Goal: Information Seeking & Learning: Learn about a topic

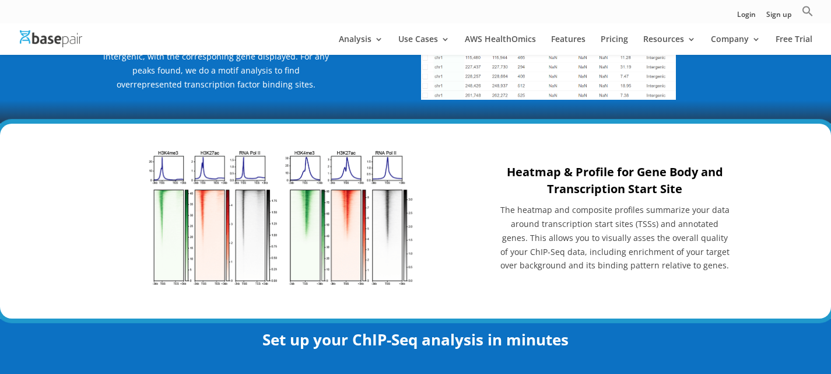
scroll to position [1340, 0]
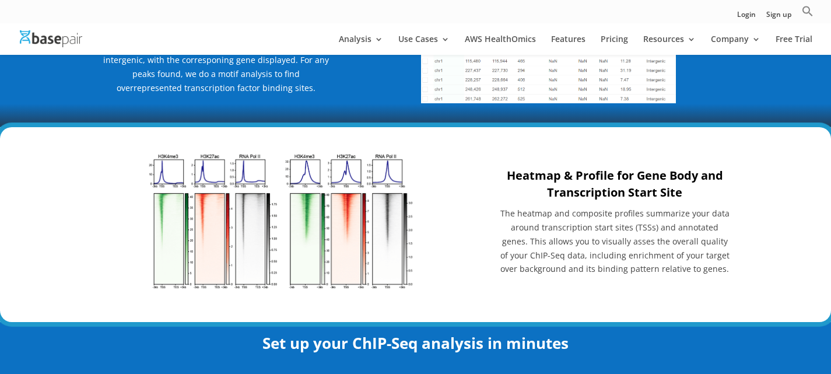
click at [492, 188] on div "Heatmap & Profile for Gene Body and Transcription Start Site The heatmap and co…" at bounding box center [415, 221] width 629 height 185
click at [367, 252] on img at bounding box center [282, 221] width 269 height 139
drag, startPoint x: 643, startPoint y: 213, endPoint x: 665, endPoint y: 59, distance: 155.4
click at [646, 209] on span "The heatmap and composite profiles summarize your data around transcription sta…" at bounding box center [614, 240] width 229 height 66
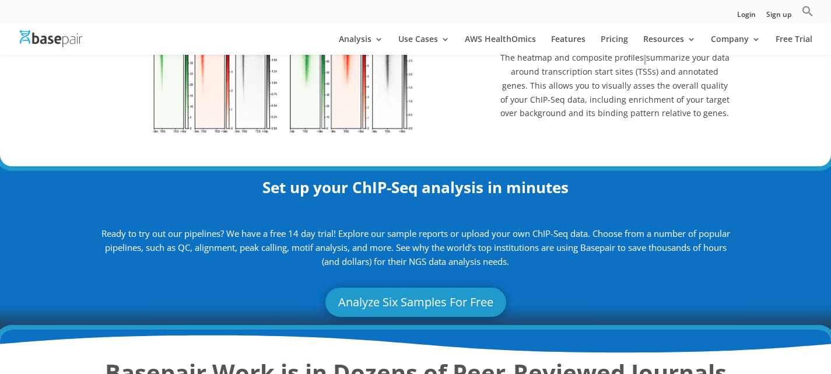
scroll to position [1515, 0]
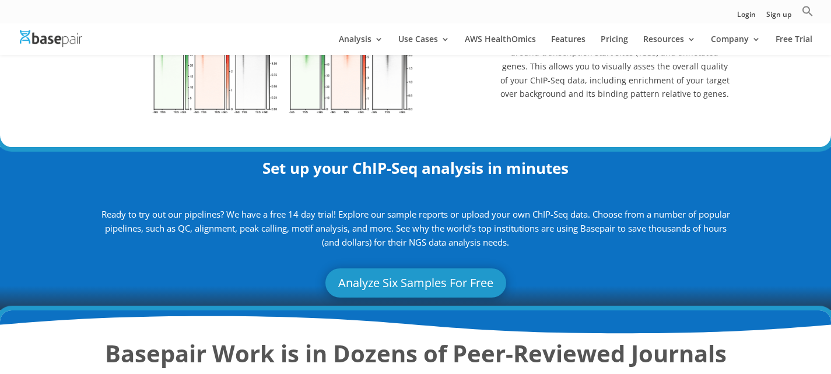
click at [590, 156] on div "Set up your ChIP-Seq analysis in minutes Ready to try out our pipelines? We hav…" at bounding box center [415, 199] width 629 height 99
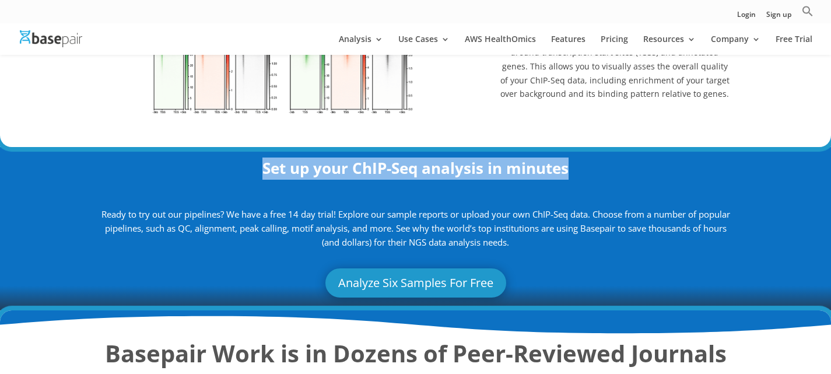
drag, startPoint x: 569, startPoint y: 175, endPoint x: 235, endPoint y: 170, distance: 333.4
click at [235, 170] on h2 "Set up your ChIP-Seq analysis in minutes" at bounding box center [415, 171] width 629 height 28
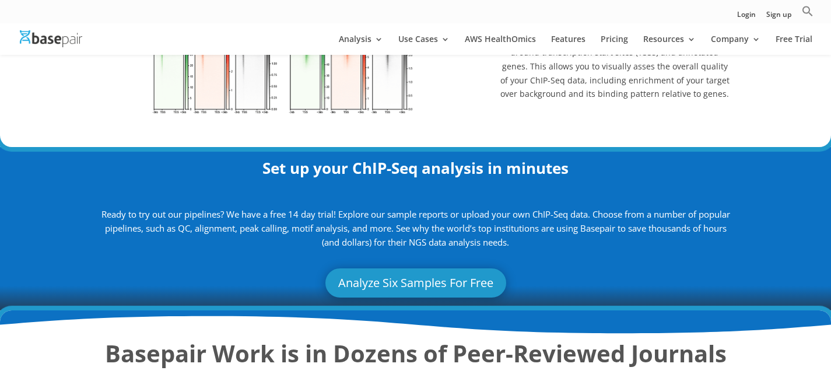
click at [579, 113] on div "Heatmap & Profile for Gene Body and Transcription Start Site The heatmap and co…" at bounding box center [415, 47] width 629 height 185
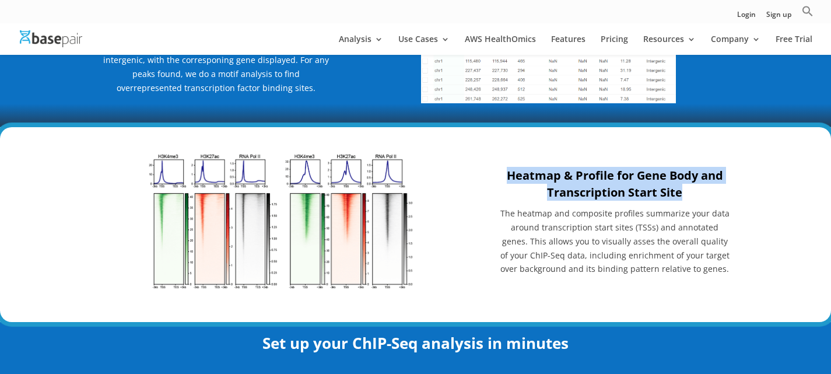
drag, startPoint x: 505, startPoint y: 173, endPoint x: 692, endPoint y: 202, distance: 189.8
click at [692, 202] on h3 "Heatmap & Profile for Gene Body and Transcription Start Site" at bounding box center [614, 187] width 231 height 40
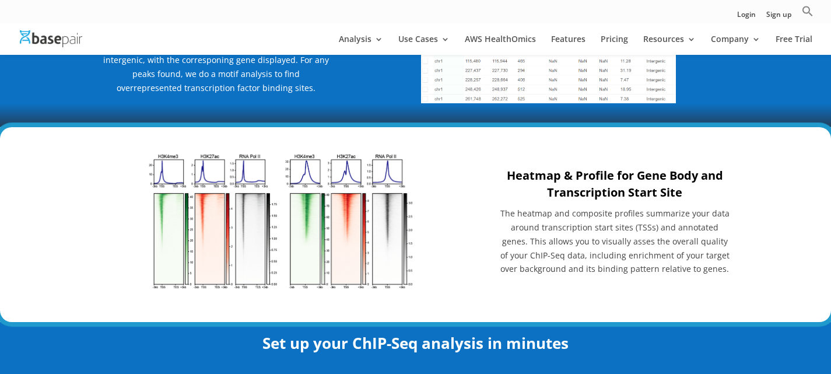
click at [214, 260] on img at bounding box center [282, 221] width 269 height 139
drag, startPoint x: 372, startPoint y: 228, endPoint x: 601, endPoint y: 218, distance: 229.3
click at [601, 218] on span "The heatmap and composite profiles summarize your data around transcription sta…" at bounding box center [614, 240] width 229 height 66
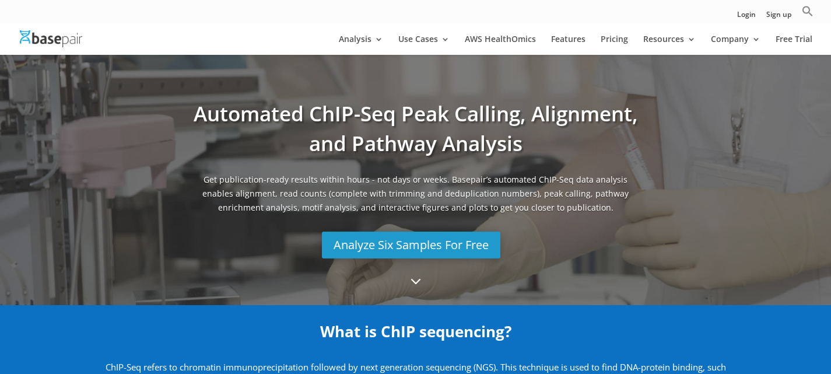
scroll to position [0, 0]
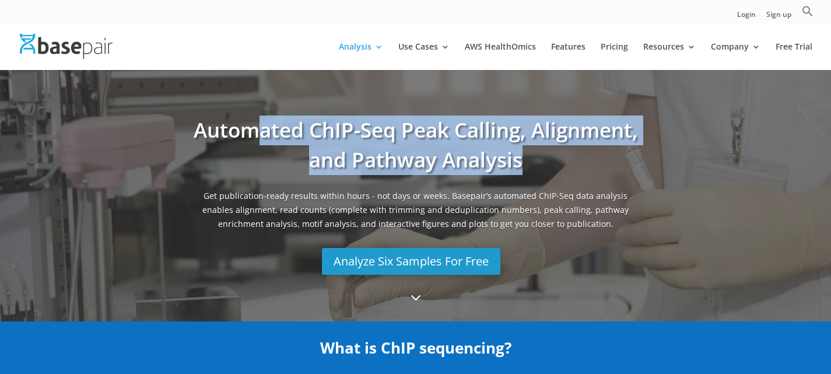
drag, startPoint x: 438, startPoint y: 154, endPoint x: 258, endPoint y: 119, distance: 184.1
click at [258, 119] on h1 "Automated ChIP-Seq Peak Calling, Alignment, and Pathway Analysis" at bounding box center [415, 151] width 455 height 73
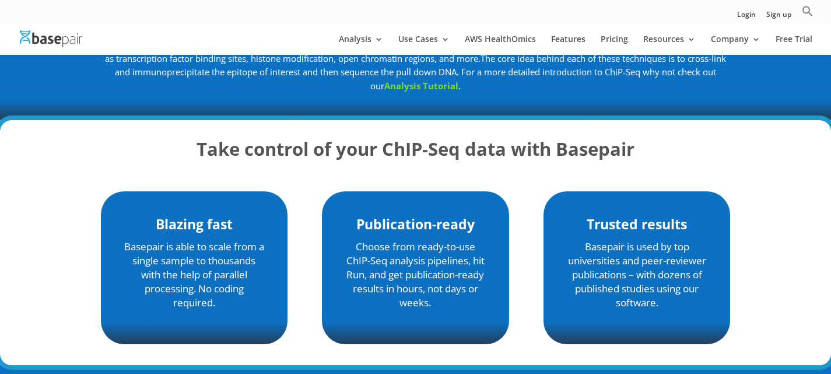
scroll to position [408, 0]
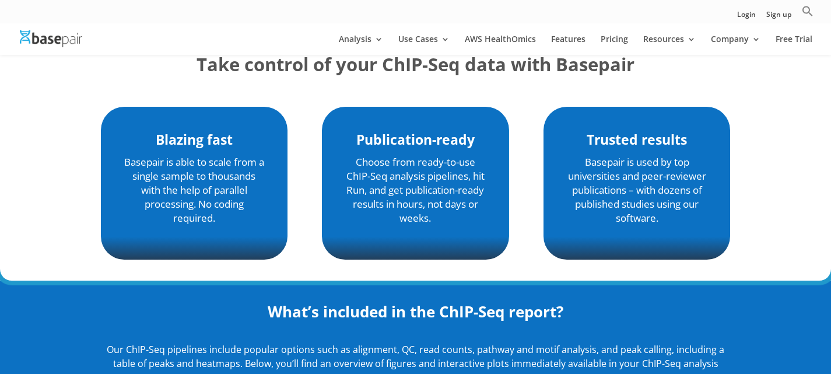
click at [610, 102] on div "Blazing fast Basepair is able to scale from a single sample to thousands with t…" at bounding box center [415, 183] width 629 height 184
